Goal: Transaction & Acquisition: Purchase product/service

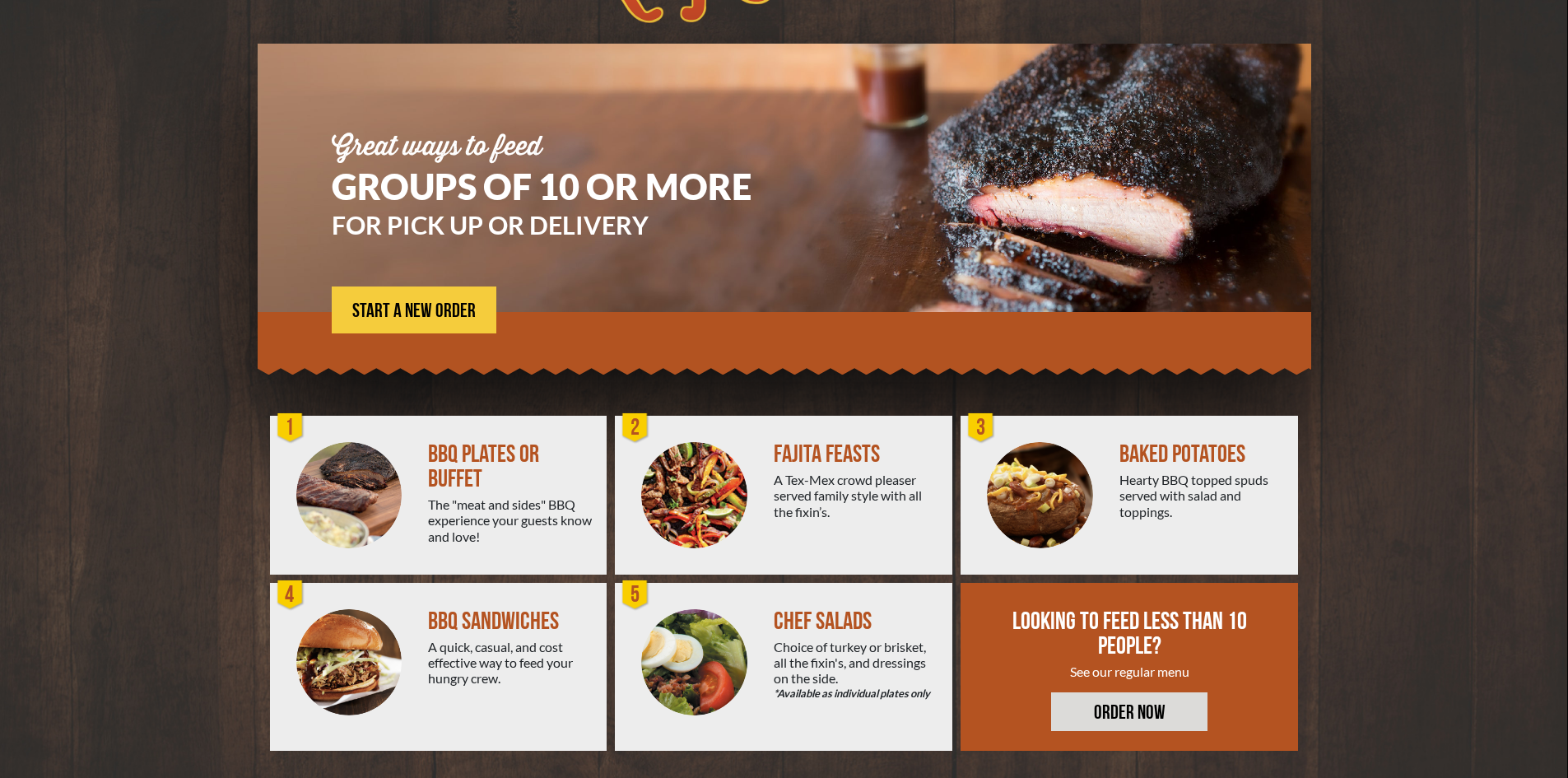
scroll to position [89, 0]
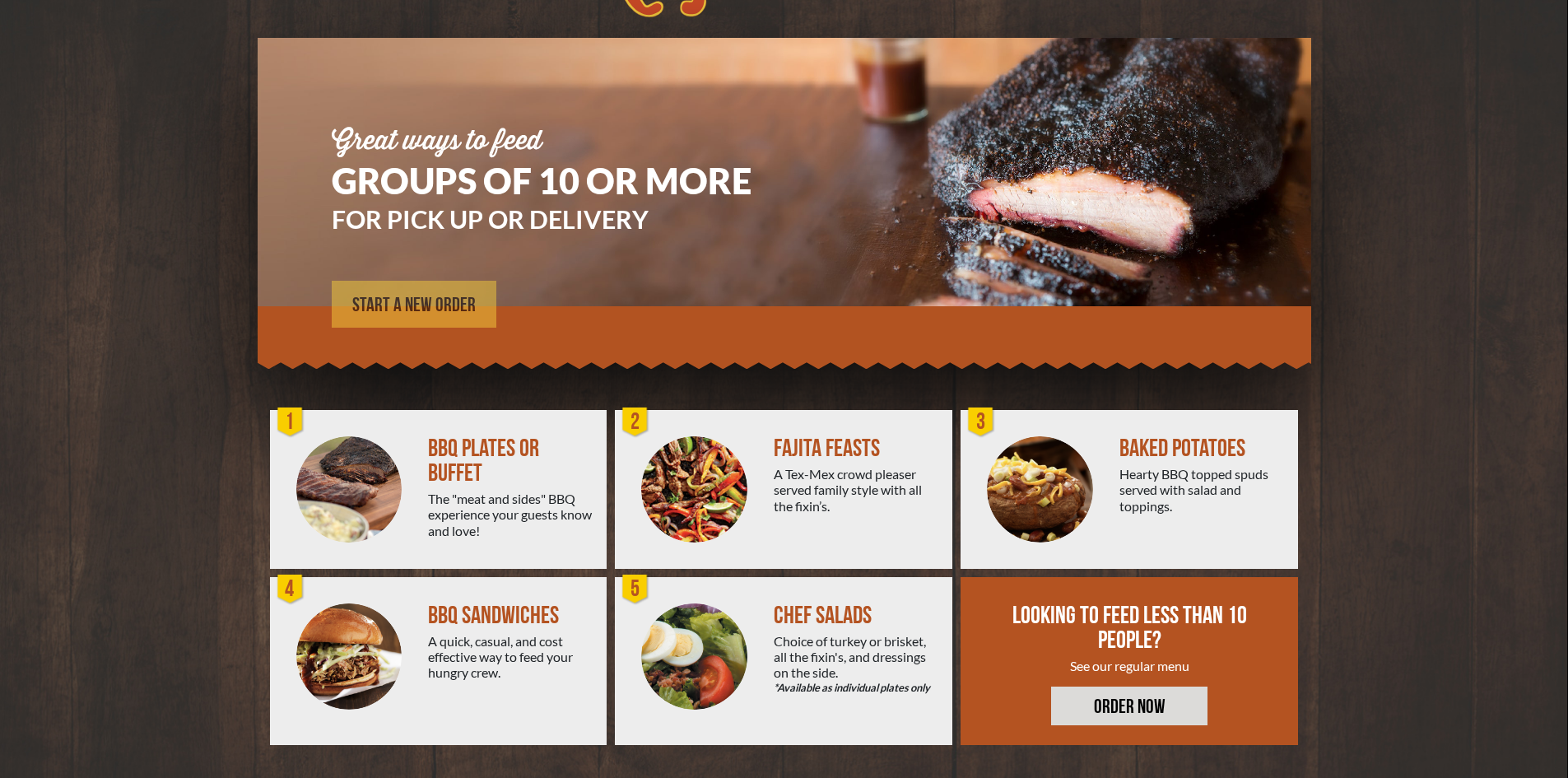
click at [435, 308] on span "START A NEW ORDER" at bounding box center [413, 305] width 123 height 19
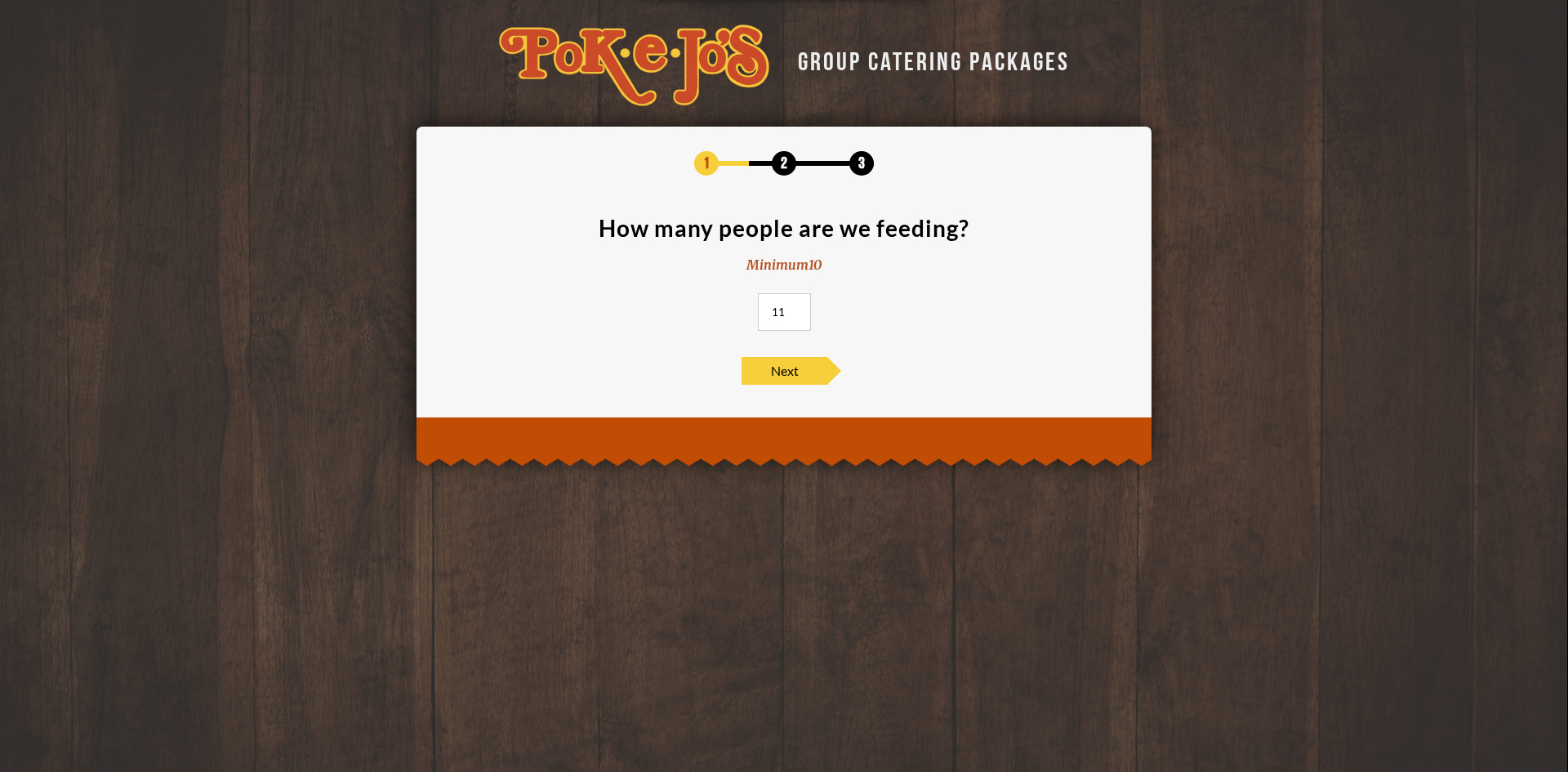
click at [797, 308] on input "11" at bounding box center [784, 312] width 53 height 38
drag, startPoint x: 784, startPoint y: 309, endPoint x: 688, endPoint y: 304, distance: 96.1
click at [711, 309] on section "How many people are we feeding? Minimum 10 11" at bounding box center [784, 278] width 686 height 124
type input "30"
click at [769, 372] on span "Next" at bounding box center [784, 371] width 86 height 28
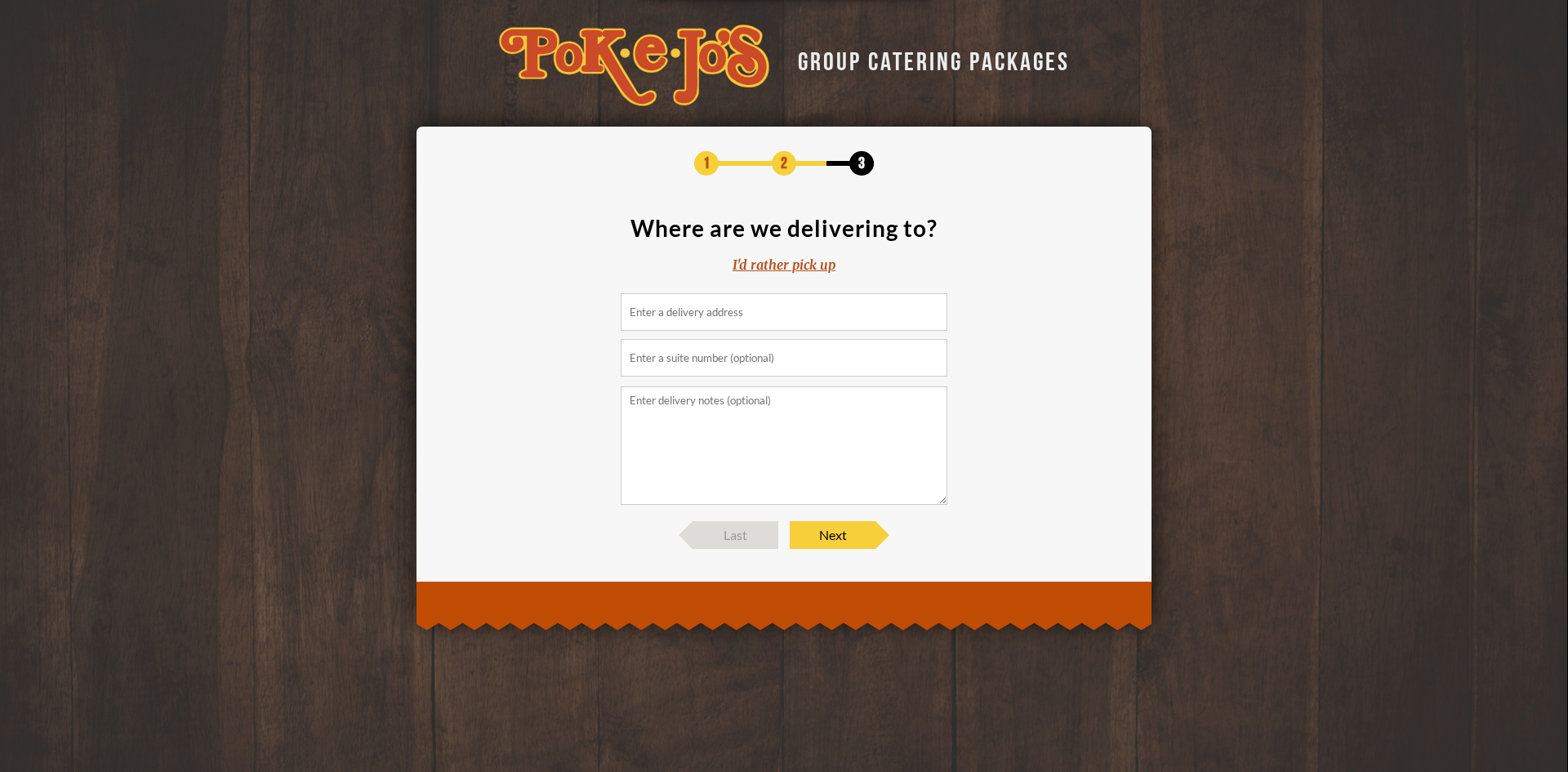
click at [727, 322] on input at bounding box center [784, 312] width 327 height 38
click at [749, 317] on input at bounding box center [784, 312] width 327 height 38
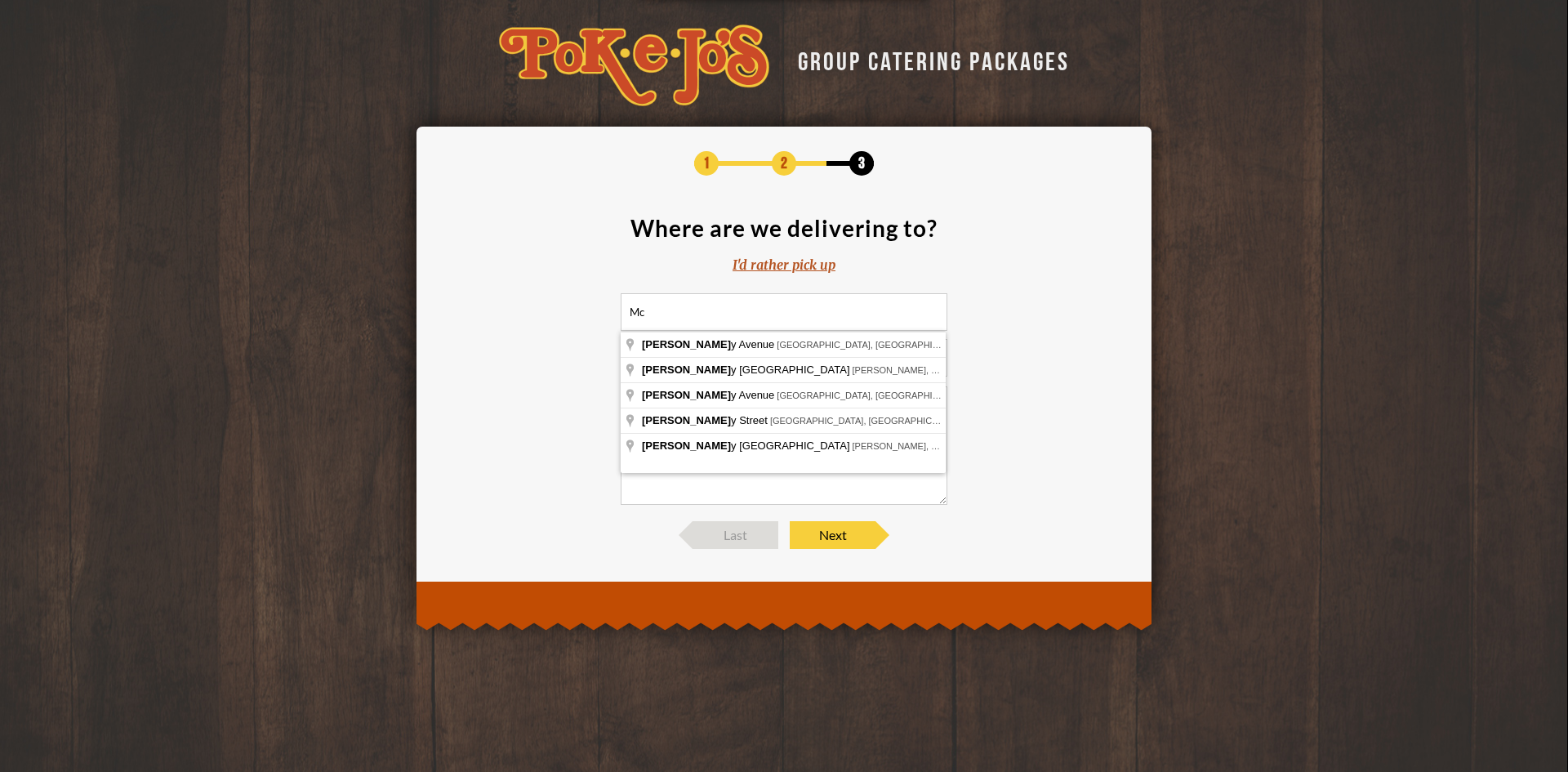
type input "M"
type input "1884 State Highway 71, Cedar Creek, TX, USA"
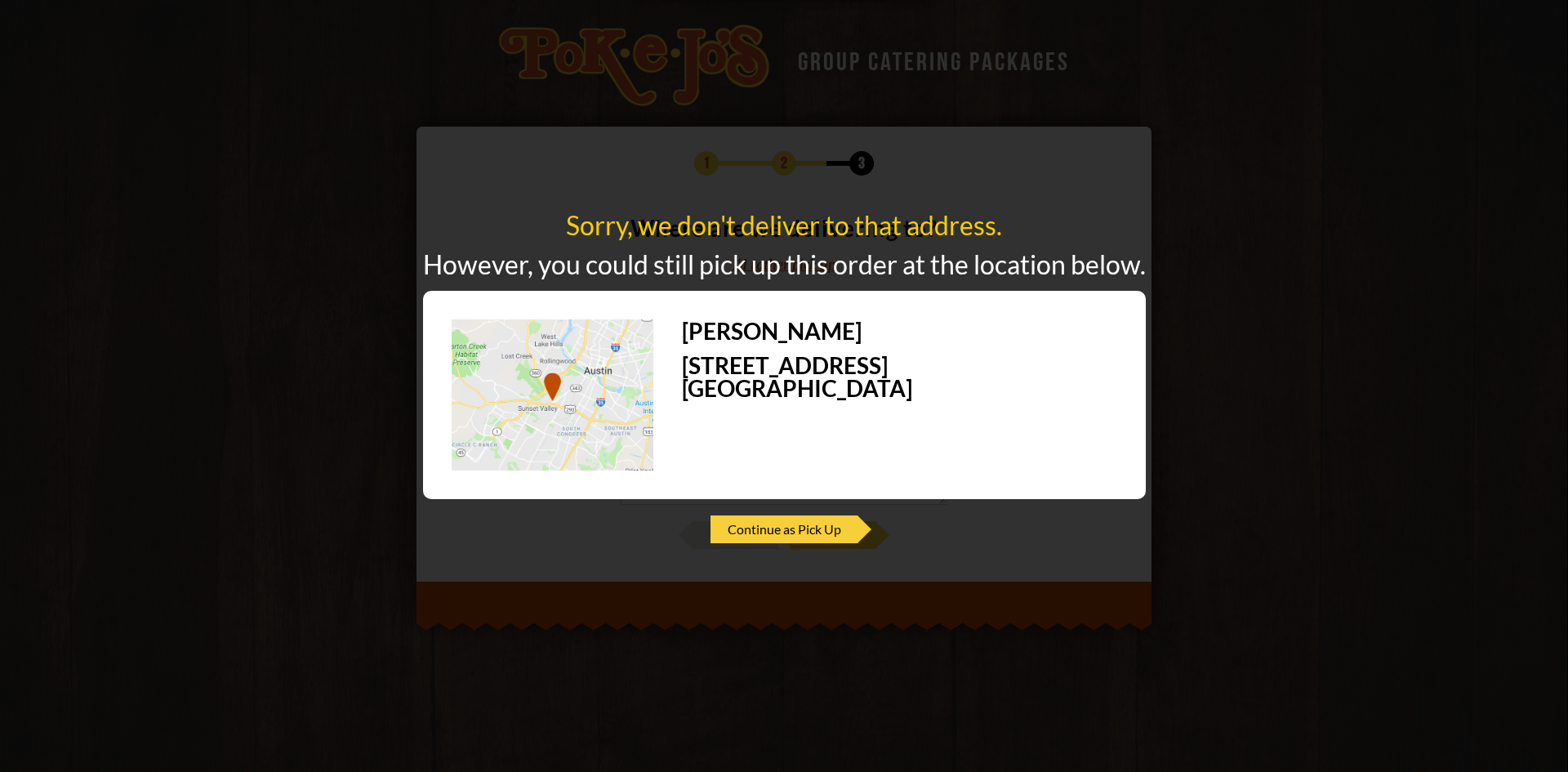
click at [933, 179] on div "Sorry, we don't deliver to that address. However, you could still pick up this …" at bounding box center [784, 386] width 1568 height 772
click at [674, 179] on div "Sorry, we don't deliver to that address. However, you could still pick up this …" at bounding box center [784, 386] width 1568 height 772
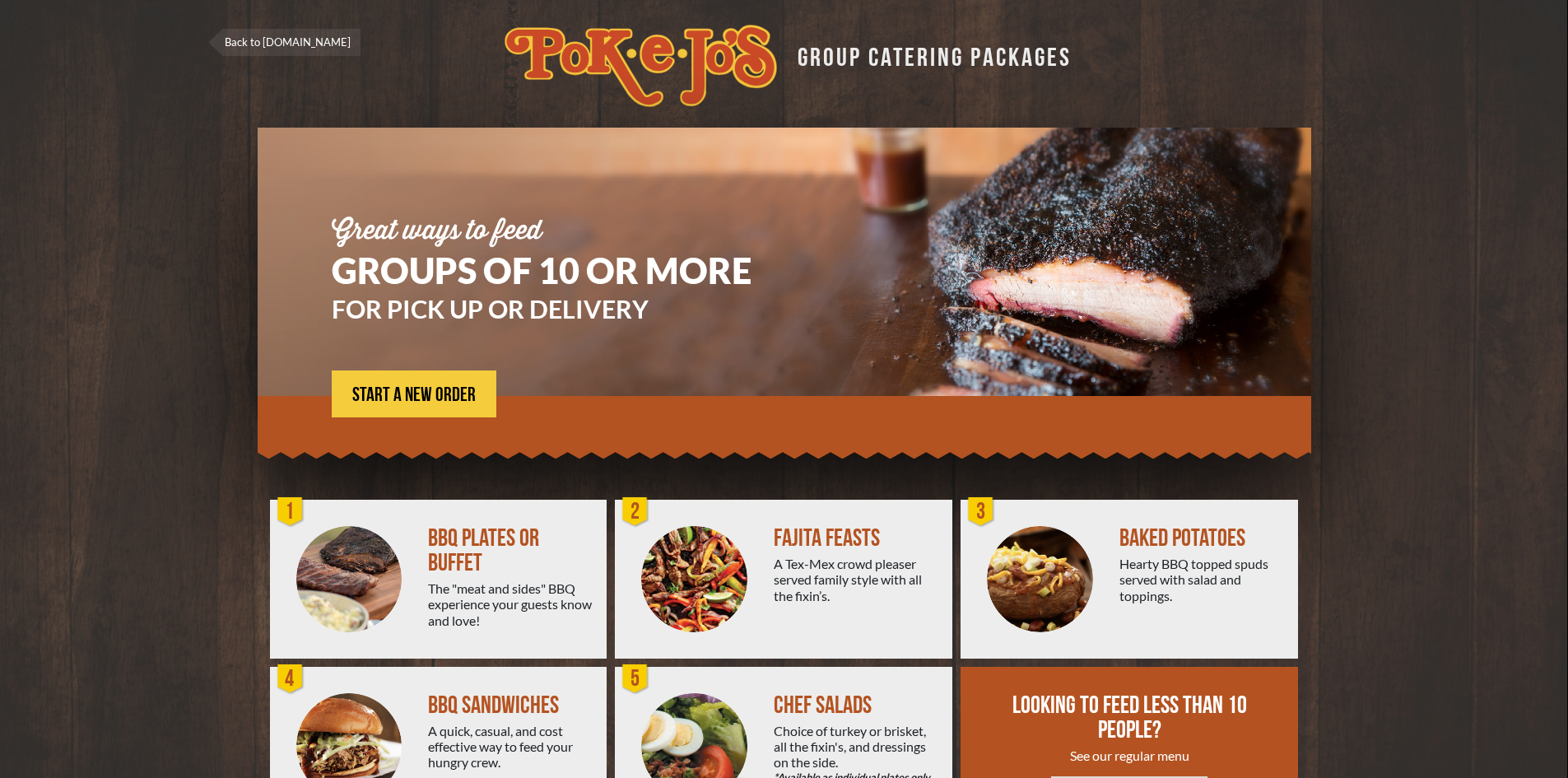
scroll to position [89, 0]
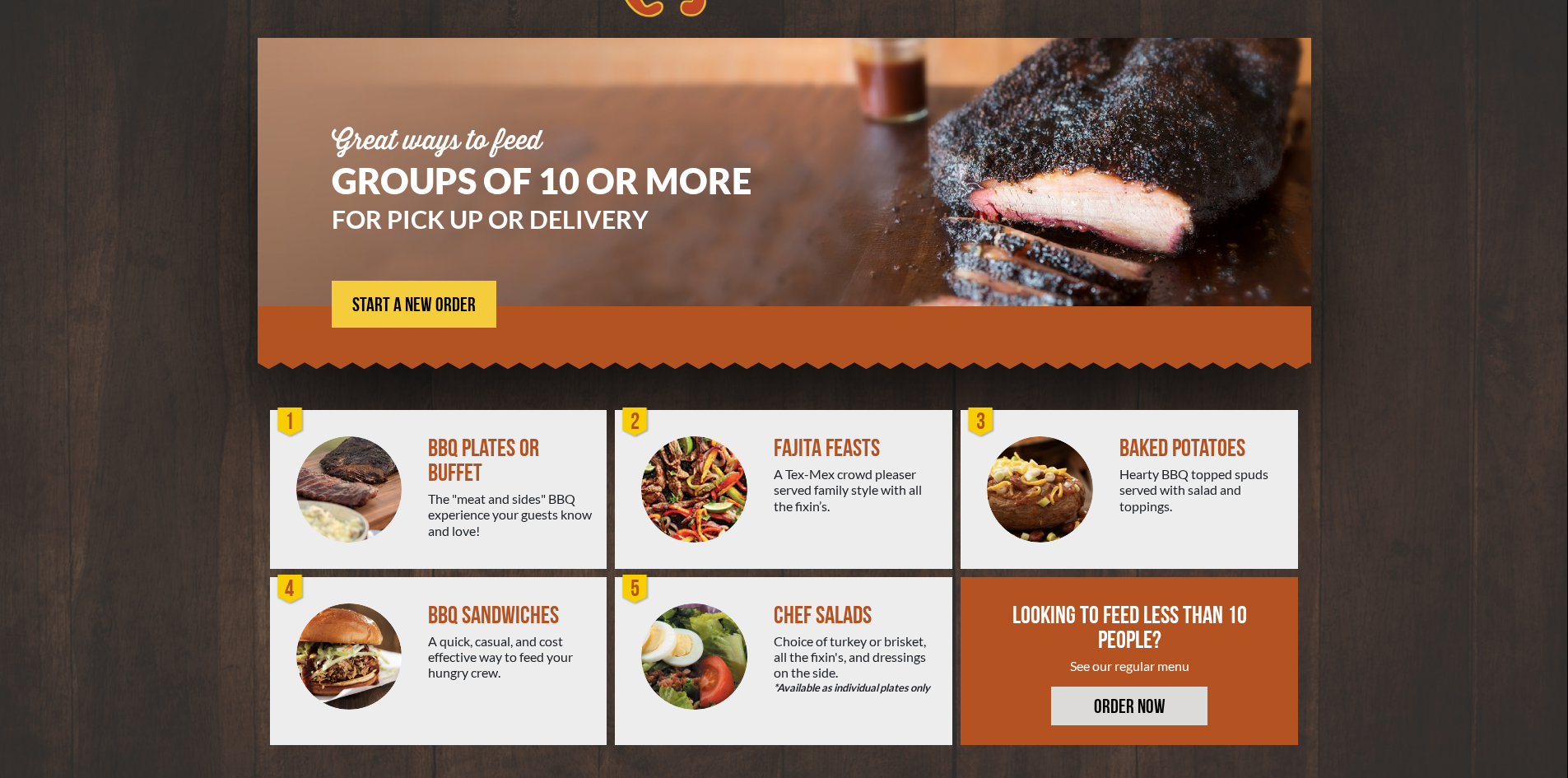
click at [449, 470] on div "BBQ PLATES OR BUFFET" at bounding box center [510, 461] width 165 height 50
click at [438, 315] on span "START A NEW ORDER" at bounding box center [413, 305] width 123 height 19
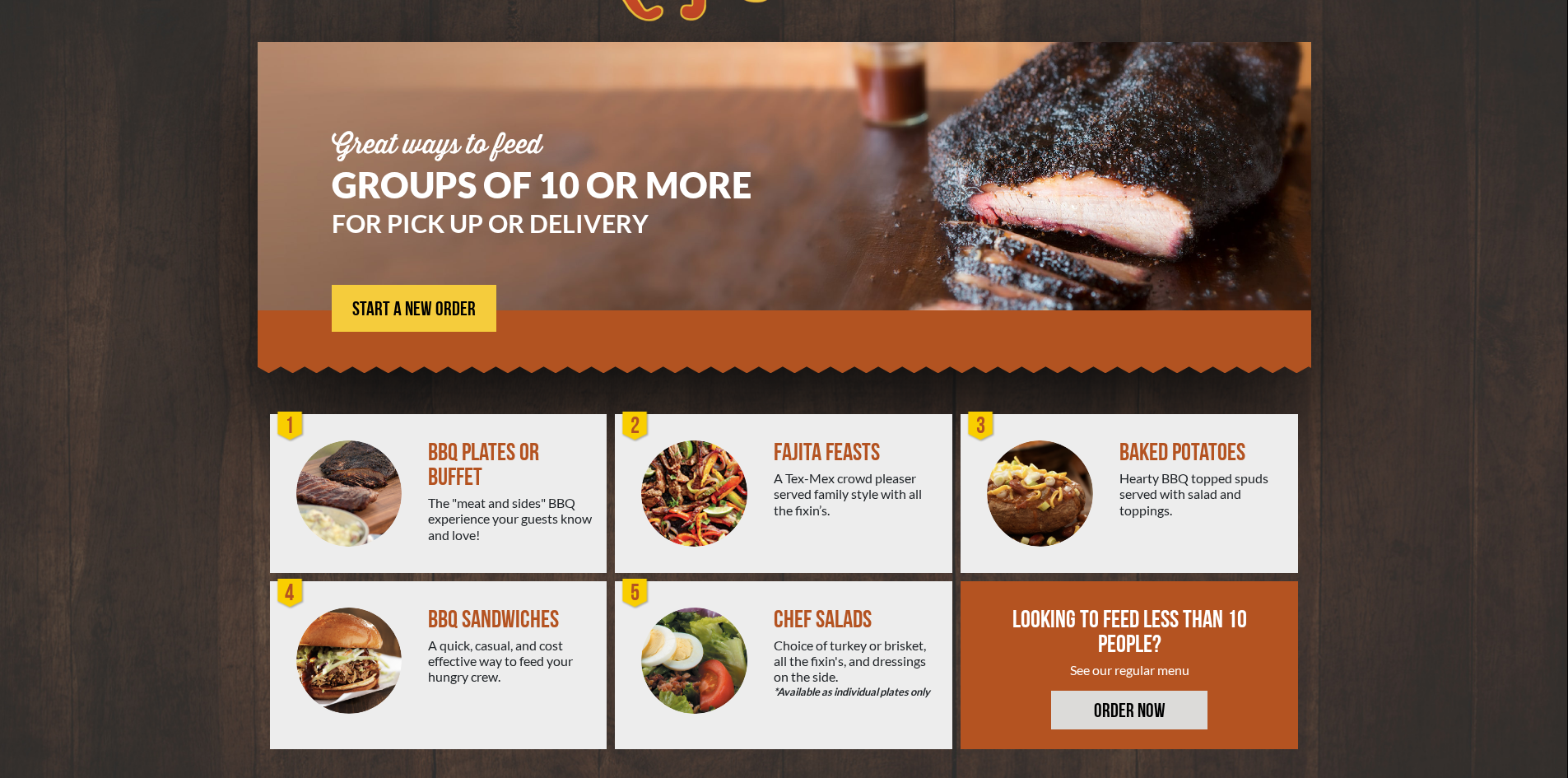
scroll to position [89, 0]
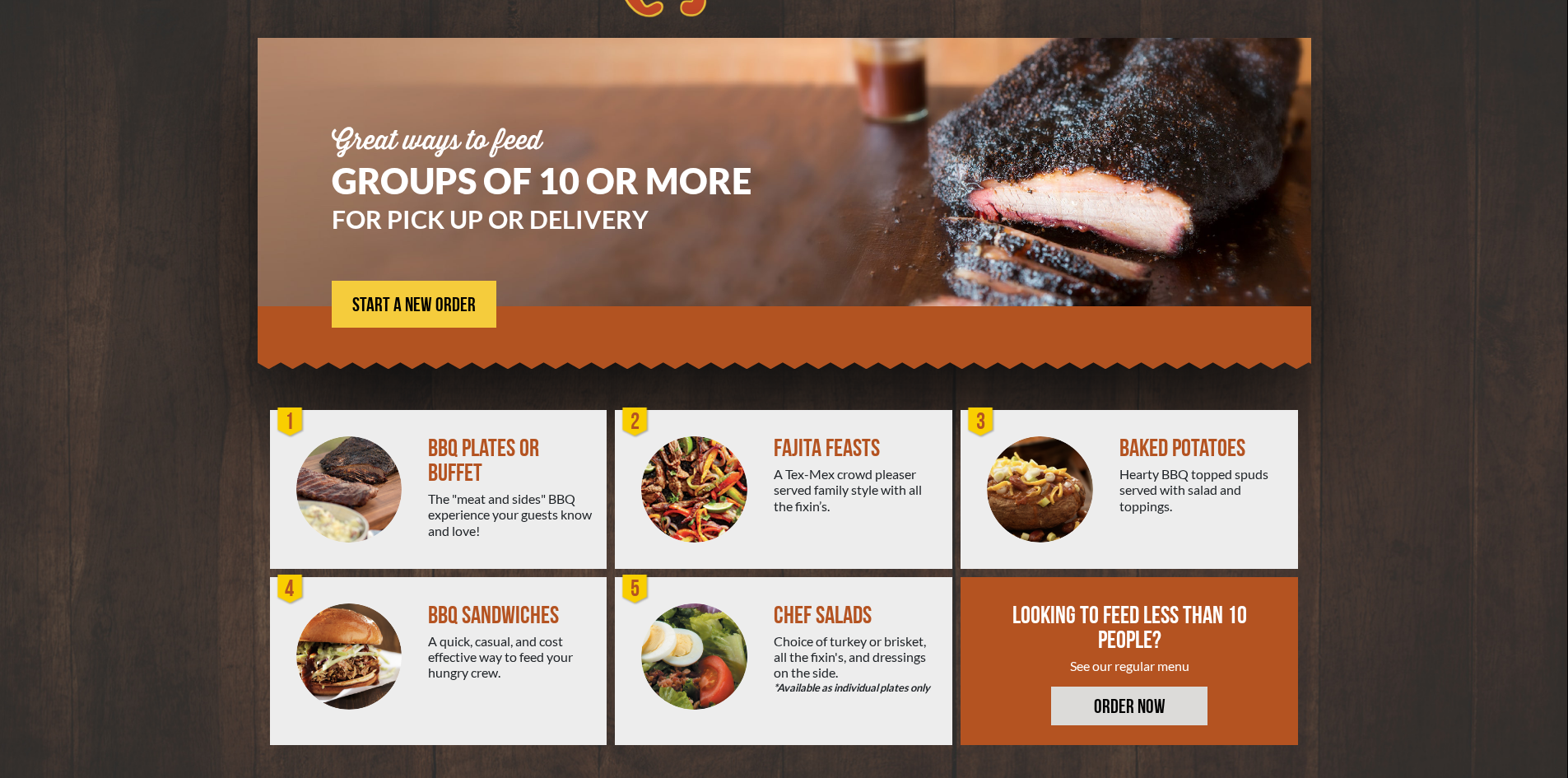
click at [1105, 705] on link "ORDER NOW" at bounding box center [1129, 706] width 157 height 39
click at [367, 288] on link "START A NEW ORDER" at bounding box center [413, 304] width 164 height 47
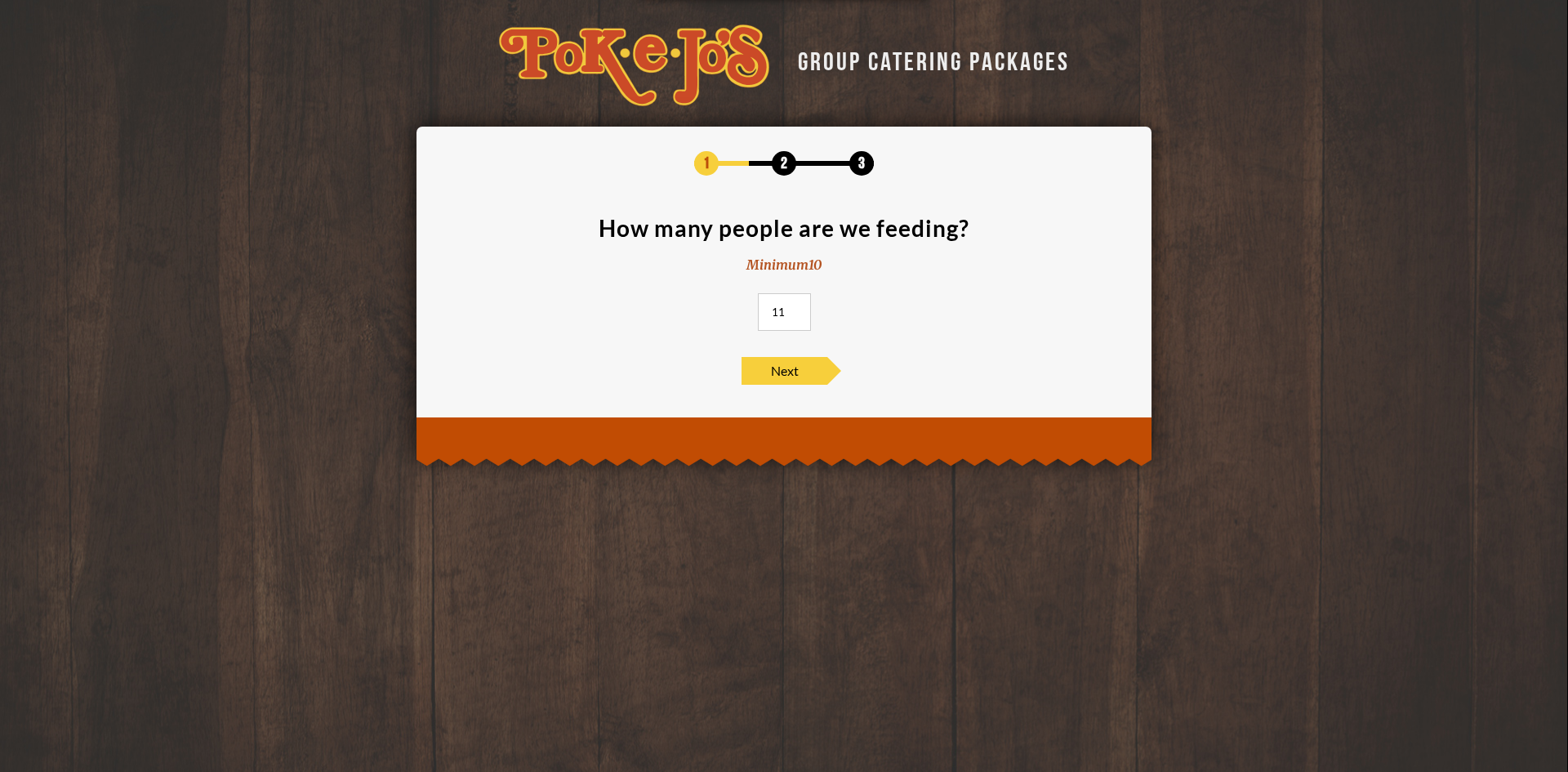
drag, startPoint x: 797, startPoint y: 308, endPoint x: 680, endPoint y: 312, distance: 117.1
click at [758, 312] on input "11" at bounding box center [784, 312] width 53 height 38
click at [786, 315] on input "11" at bounding box center [784, 312] width 53 height 38
type input "1"
type input "30"
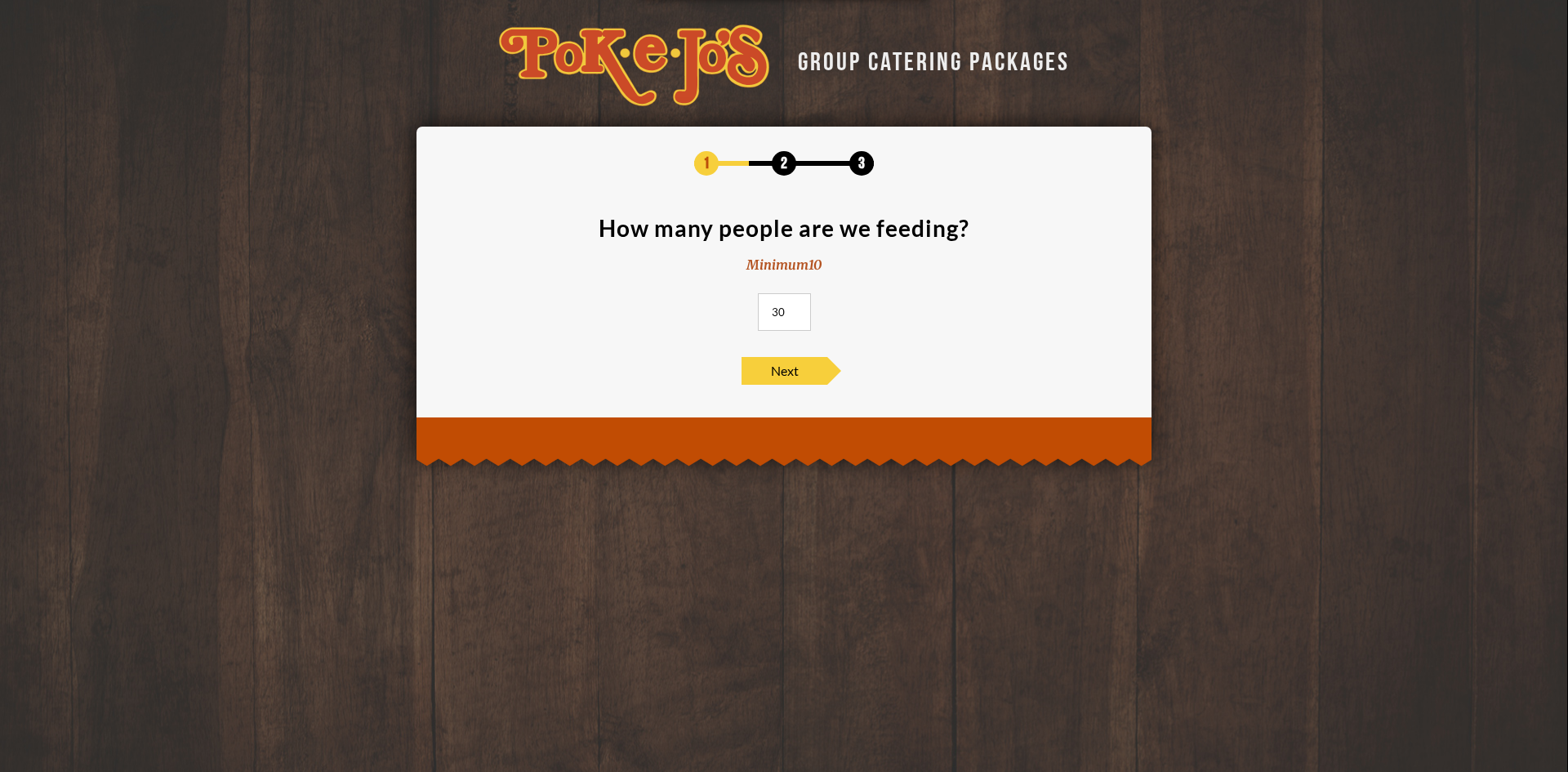
click at [750, 391] on div "1 2 3 How many people are we feeding? Minimum 10 30 Next" at bounding box center [784, 267] width 735 height 283
click at [758, 383] on span "Next" at bounding box center [784, 371] width 86 height 28
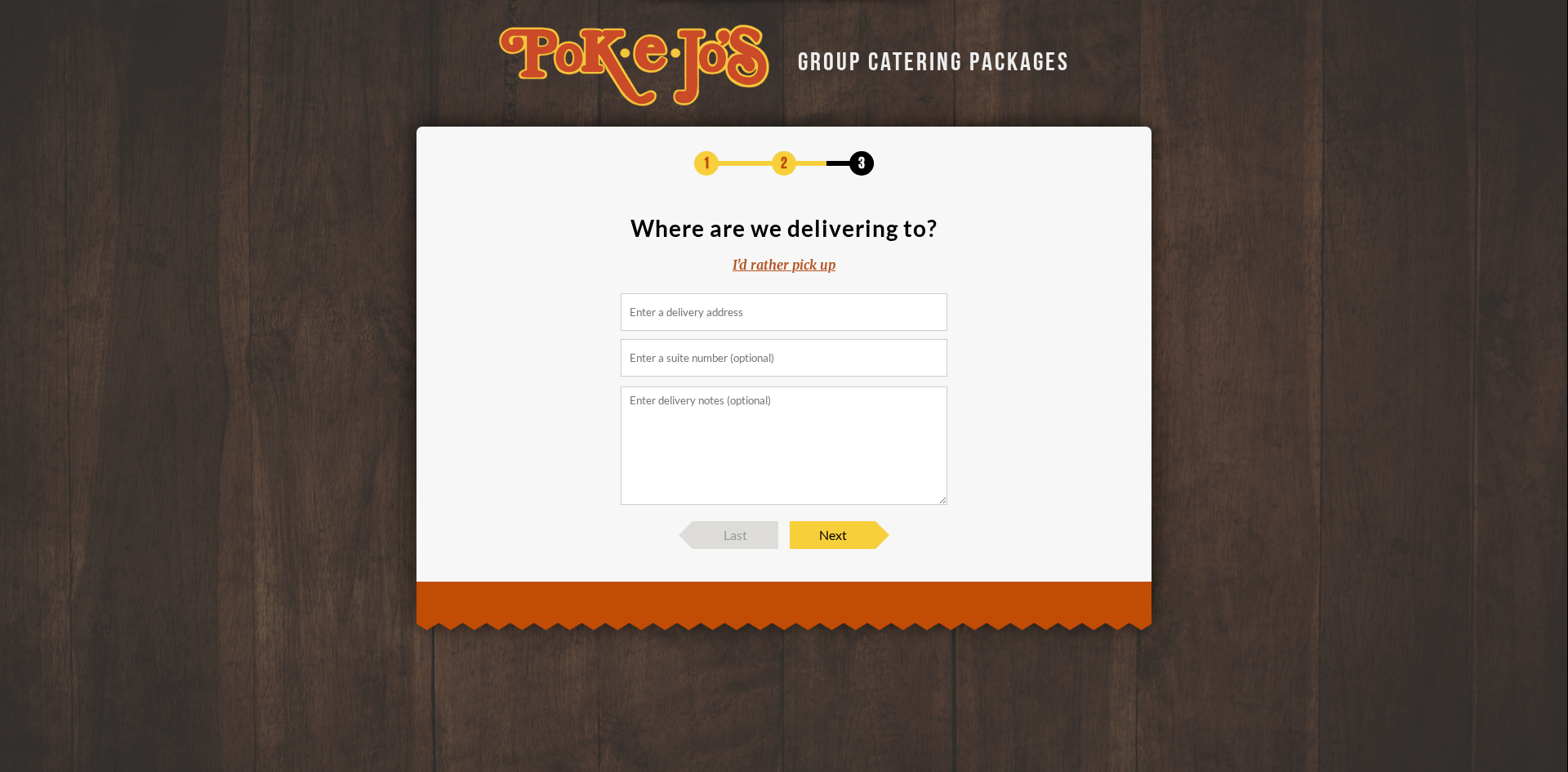
click at [742, 310] on input at bounding box center [784, 312] width 327 height 38
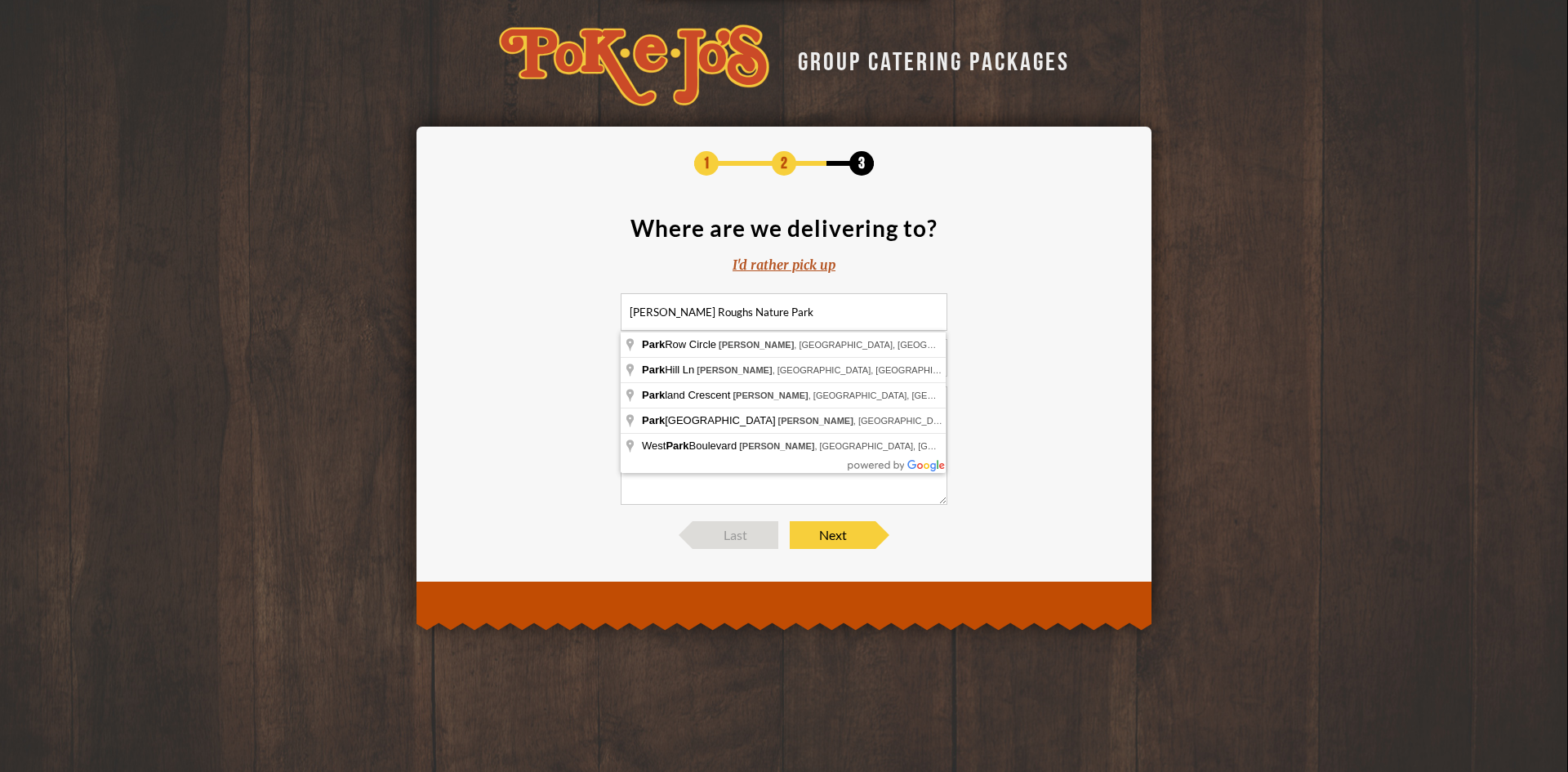
type input "[PERSON_NAME] Roughs Nature Park"
click at [999, 326] on section "Where are we delivering to? I'd rather pick up [PERSON_NAME] [GEOGRAPHIC_DATA]" at bounding box center [784, 360] width 686 height 289
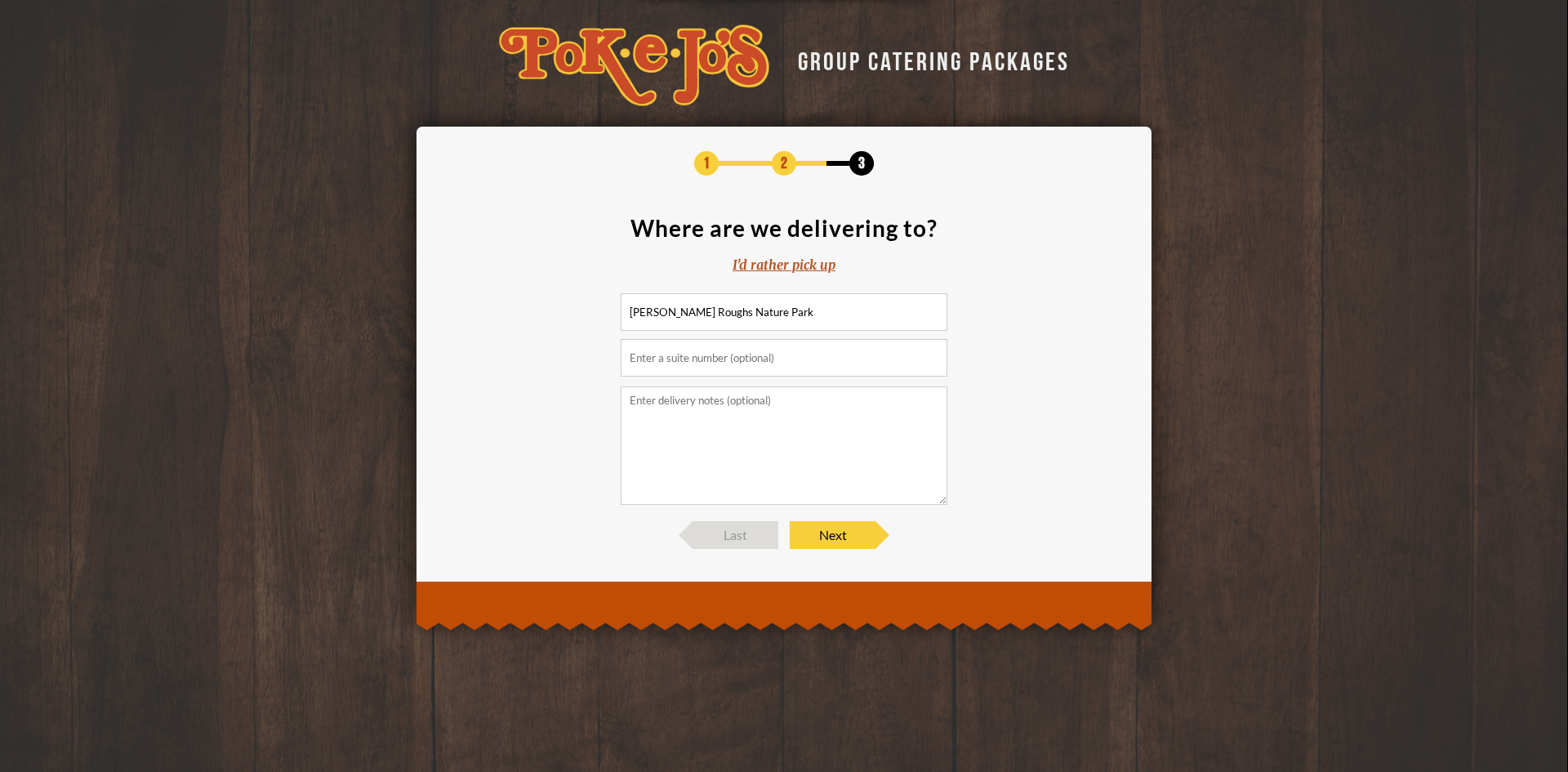
click at [814, 347] on input "text" at bounding box center [784, 357] width 327 height 38
